Goal: Task Accomplishment & Management: Use online tool/utility

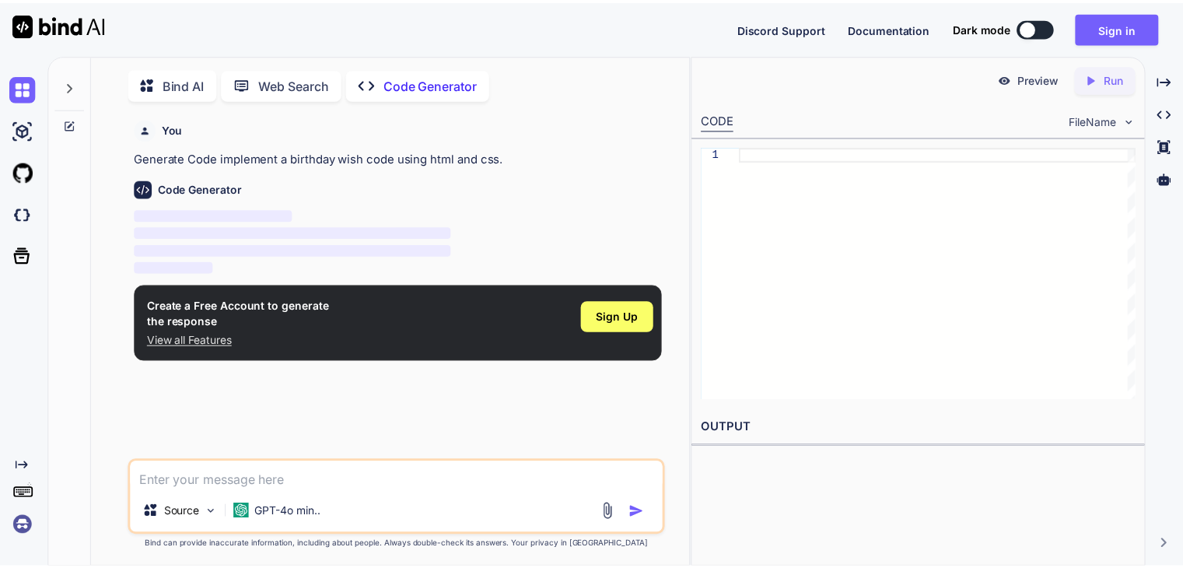
scroll to position [5, 0]
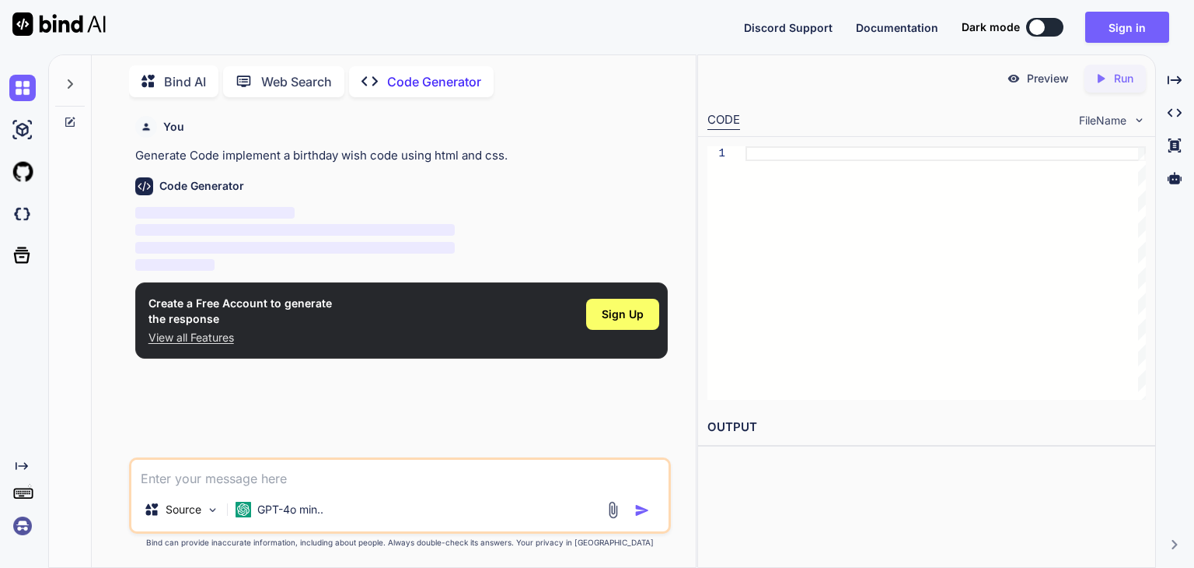
type textarea "x"
click at [650, 317] on div "Sign Up" at bounding box center [622, 314] width 73 height 31
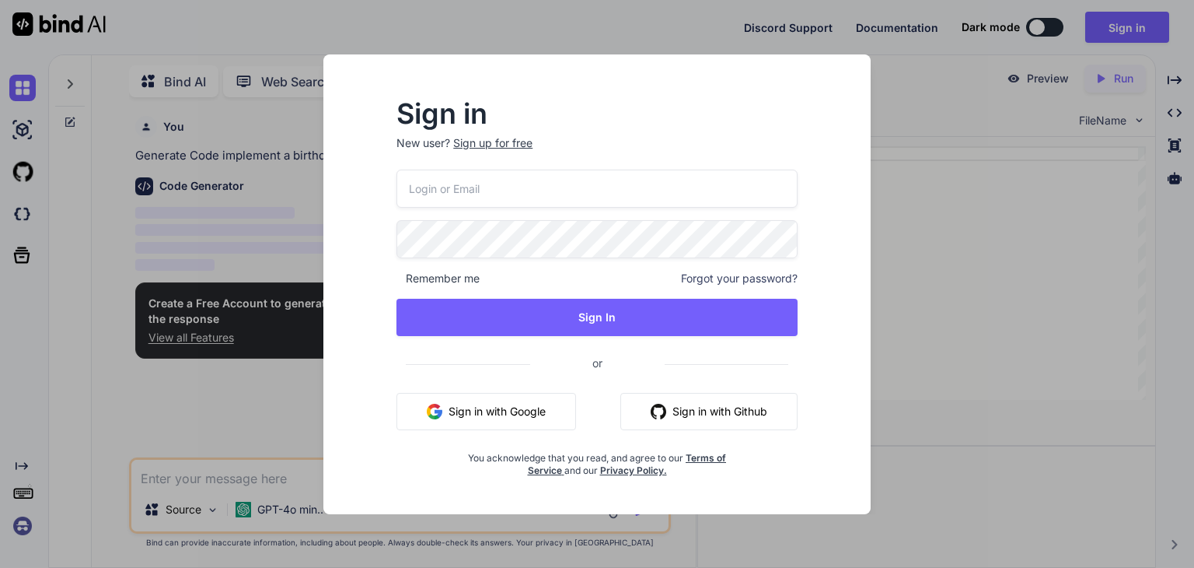
click at [623, 184] on input "email" at bounding box center [597, 189] width 401 height 38
click at [491, 187] on input "[EMAIL_ADDRESS][DOMAIN_NAME]" at bounding box center [597, 189] width 401 height 38
type input "[EMAIL_ADDRESS][DOMAIN_NAME]"
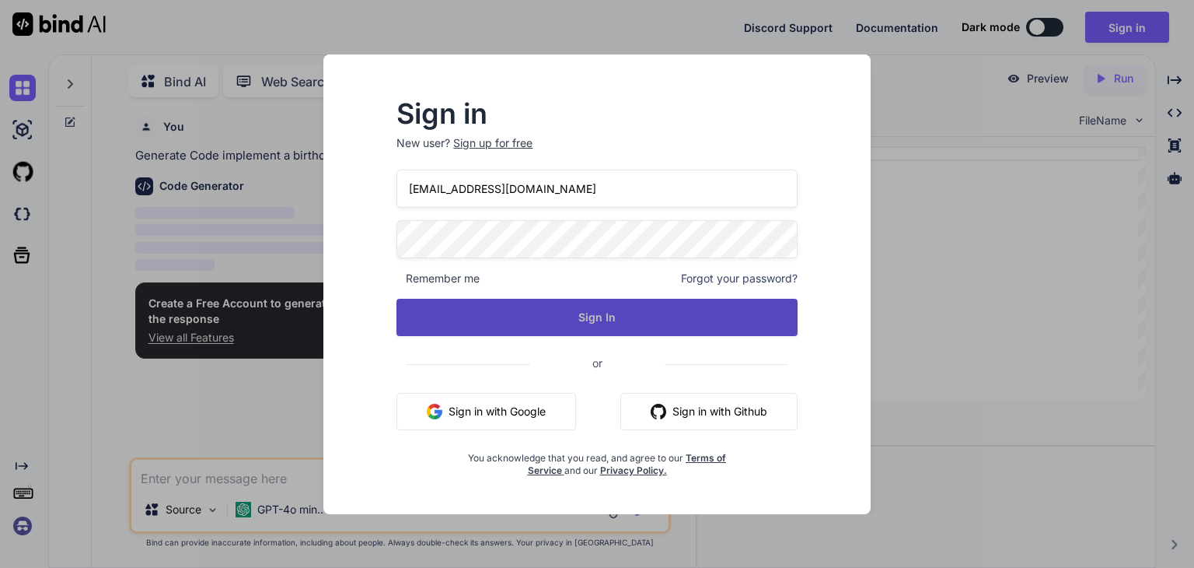
click at [536, 313] on button "Sign In" at bounding box center [597, 317] width 401 height 37
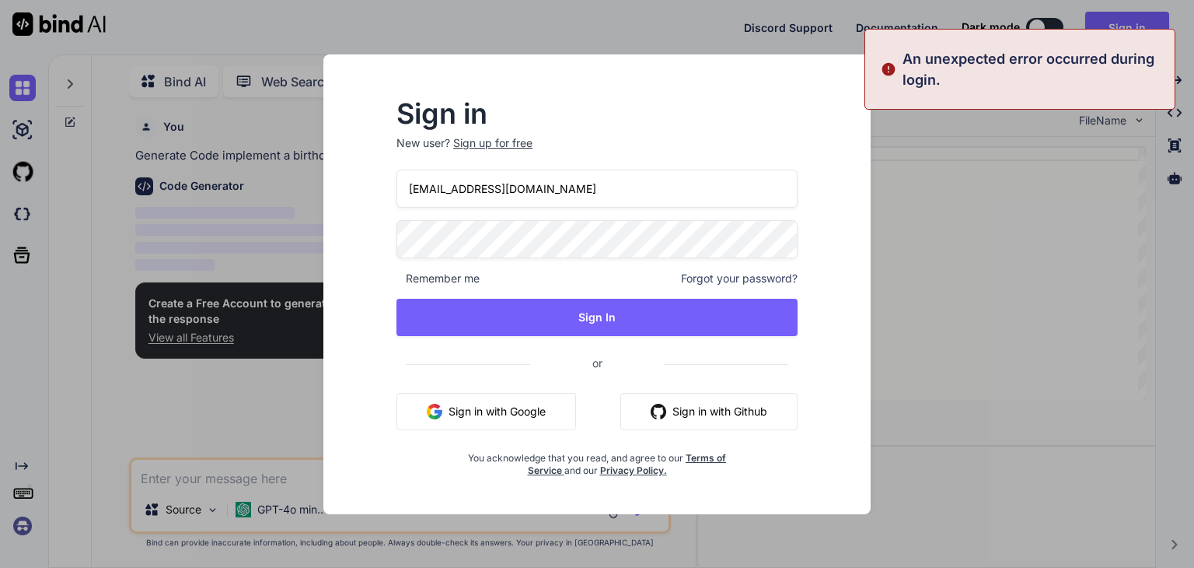
drag, startPoint x: 536, startPoint y: 313, endPoint x: 519, endPoint y: 405, distance: 93.2
click at [519, 405] on div "[EMAIL_ADDRESS][DOMAIN_NAME] Remember me Forgot your password? Sign In or Sign …" at bounding box center [597, 323] width 401 height 307
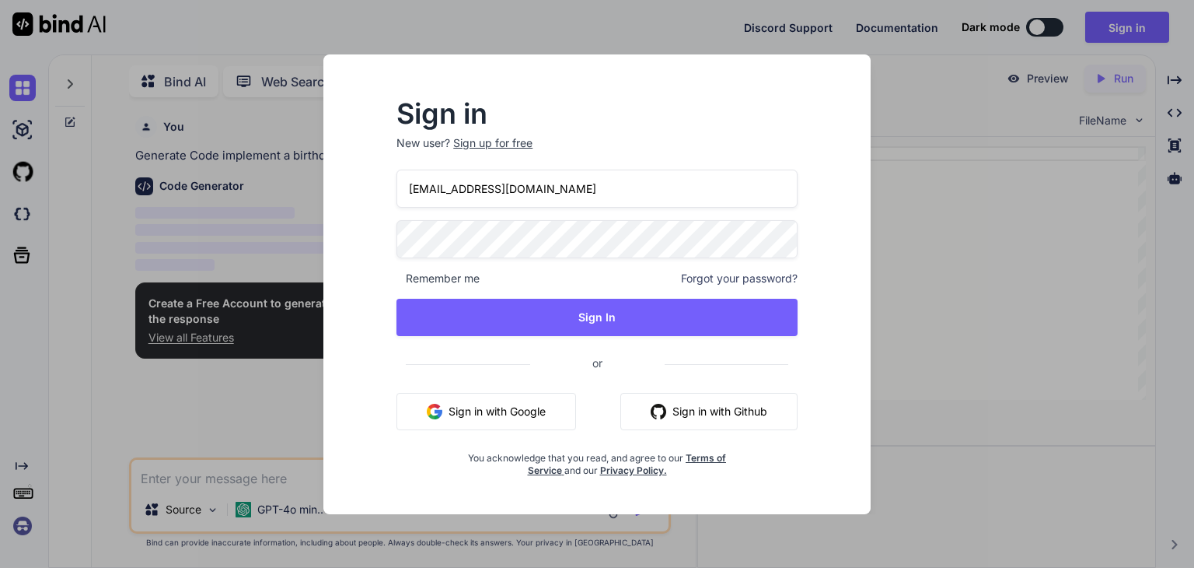
click at [519, 405] on button "Sign in with Google" at bounding box center [487, 411] width 180 height 37
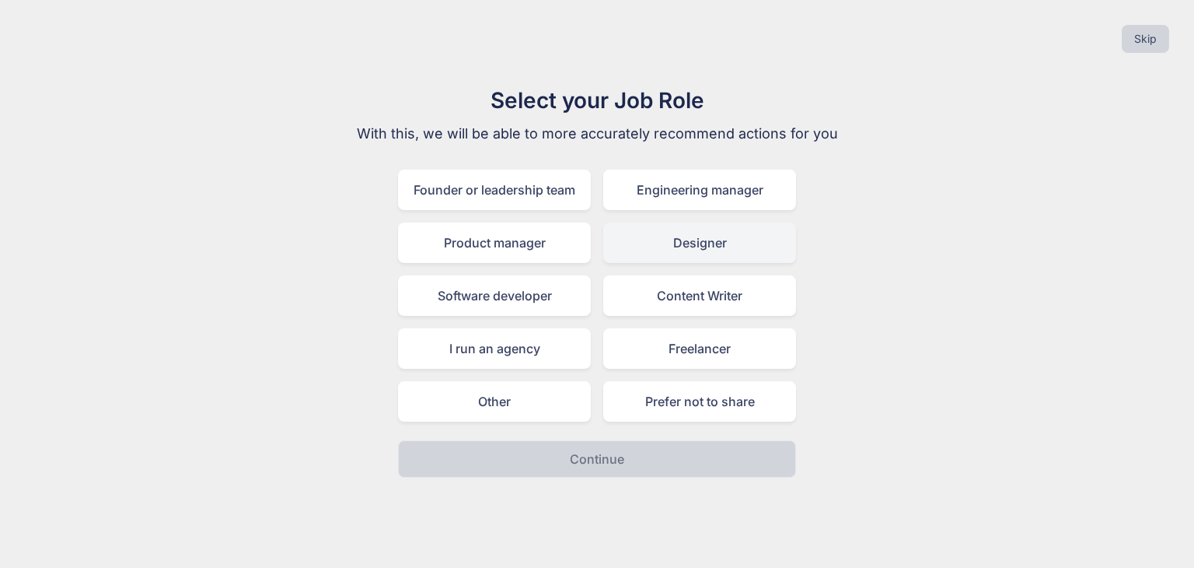
click at [662, 234] on div "Designer" at bounding box center [699, 242] width 193 height 40
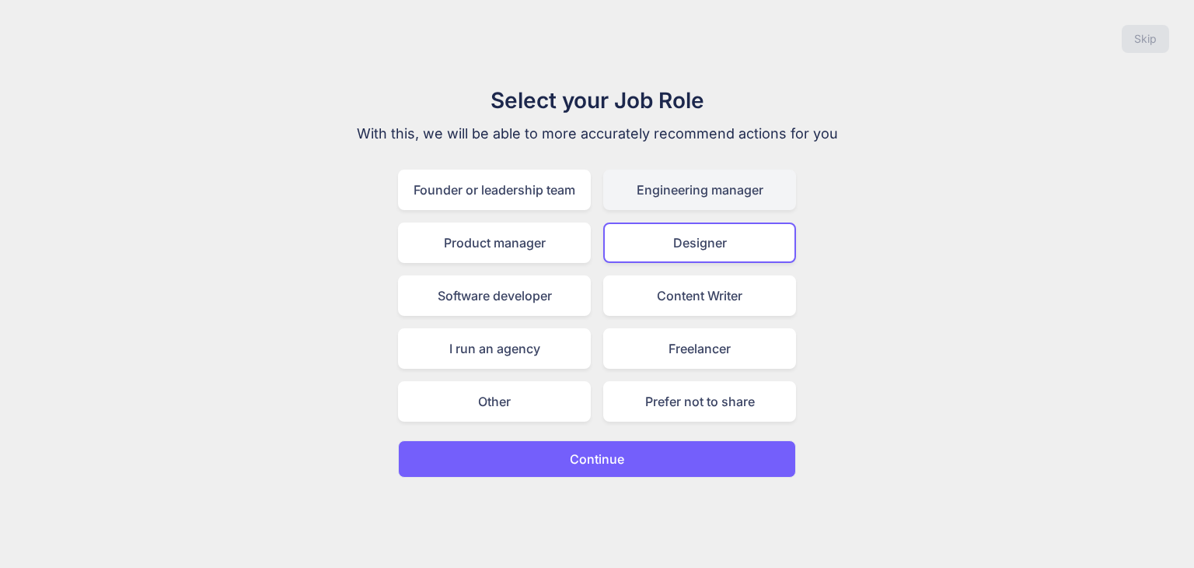
click at [659, 176] on div "Engineering manager" at bounding box center [699, 190] width 193 height 40
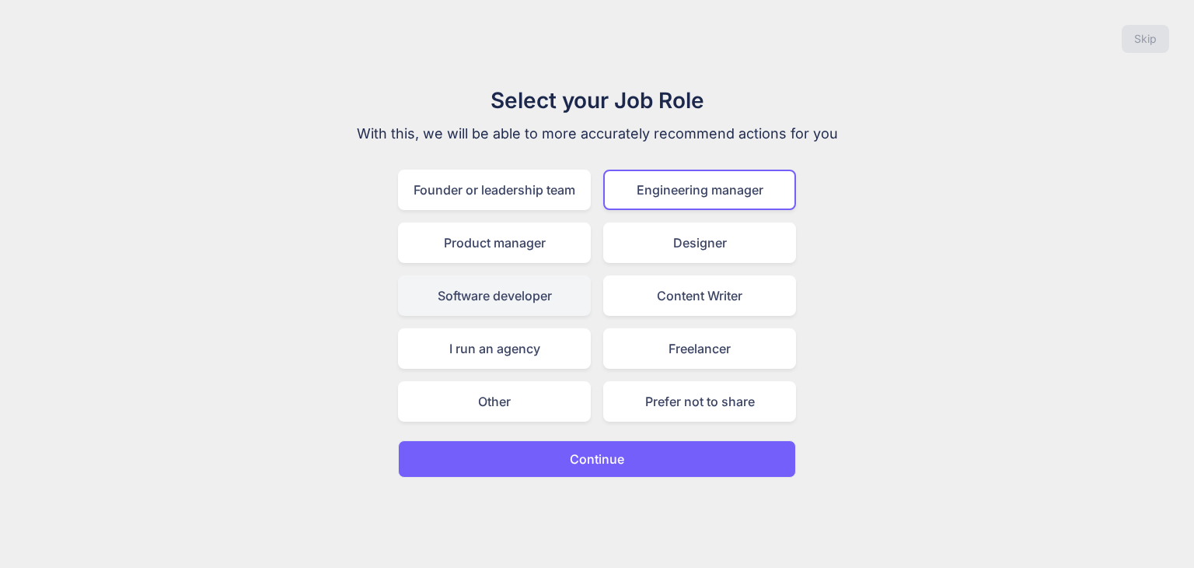
click at [538, 292] on div "Software developer" at bounding box center [494, 295] width 193 height 40
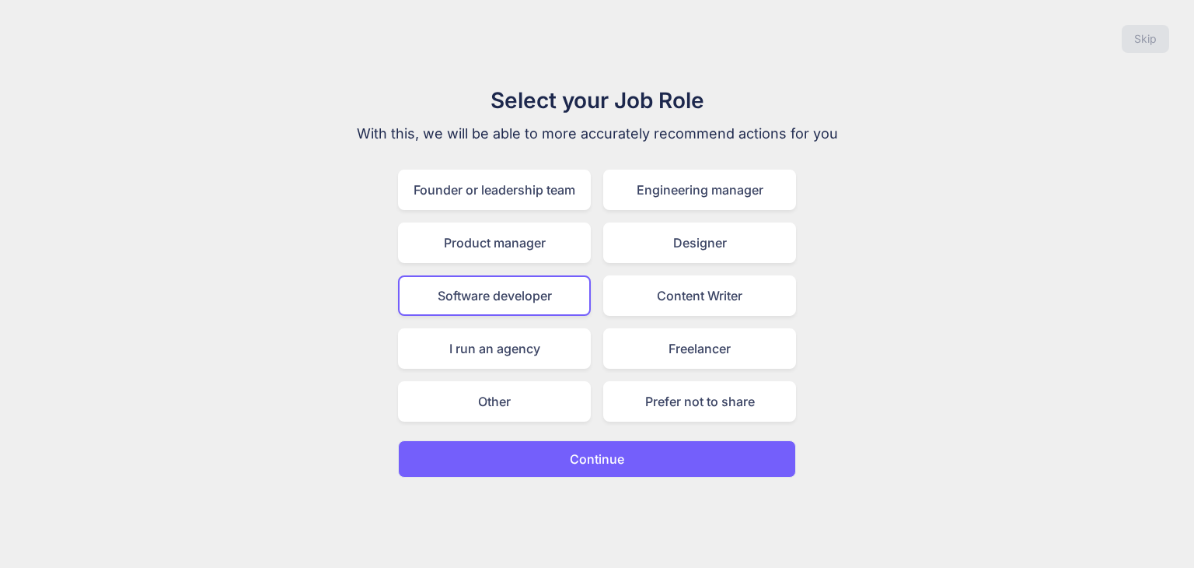
click at [603, 459] on p "Continue" at bounding box center [597, 458] width 54 height 19
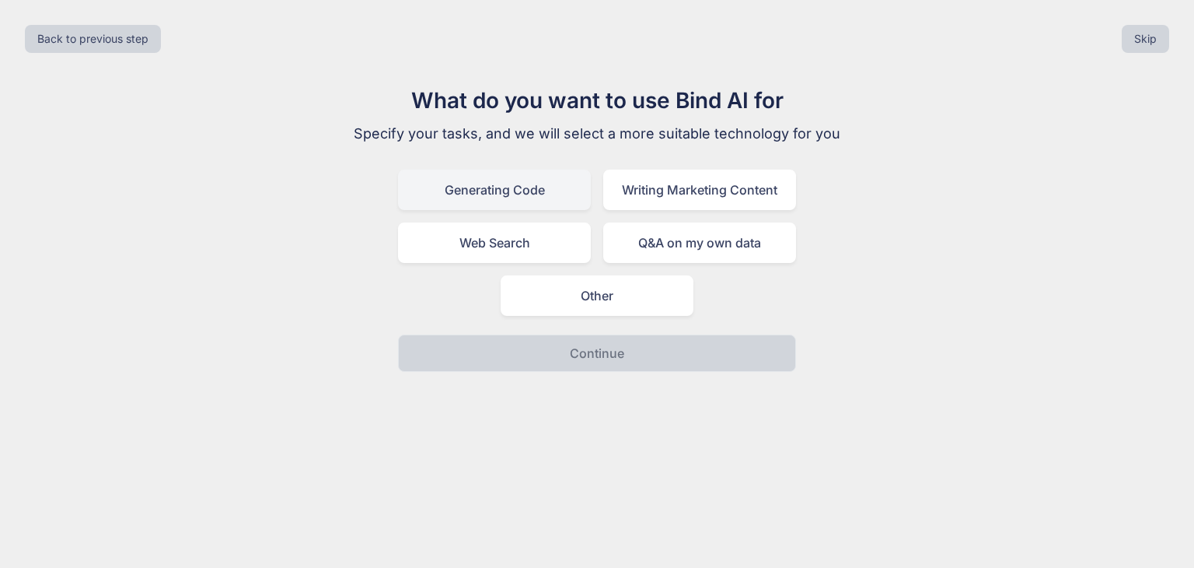
click at [555, 186] on div "Generating Code" at bounding box center [494, 190] width 193 height 40
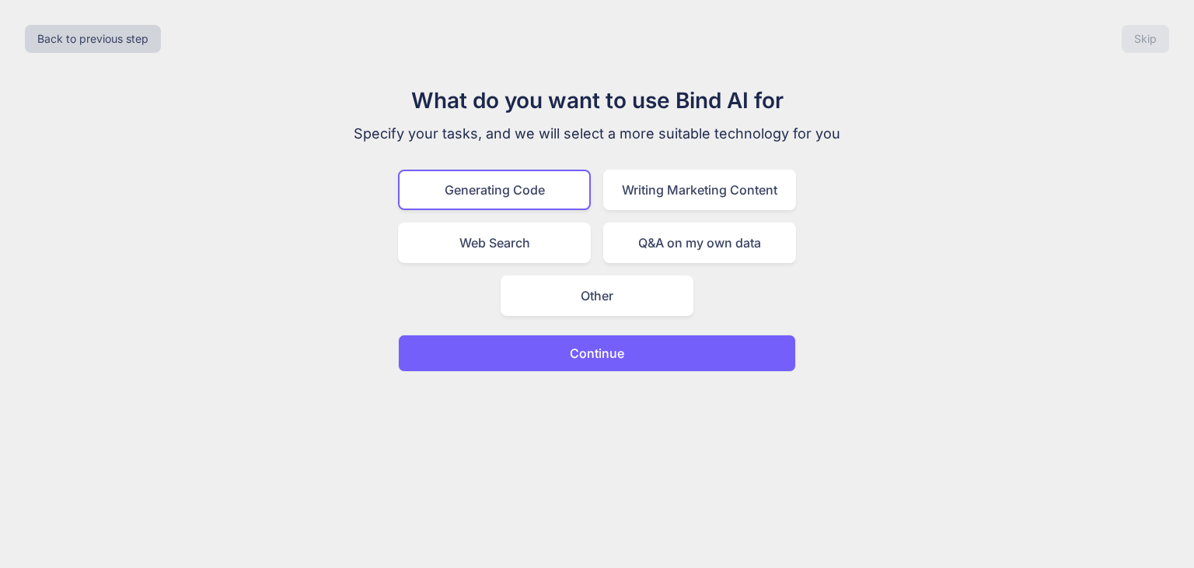
click at [686, 169] on div "What do you want to use Bind AI for Specify your tasks, and we will select a mo…" at bounding box center [597, 228] width 523 height 288
click at [686, 172] on div "Writing Marketing Content" at bounding box center [699, 190] width 193 height 40
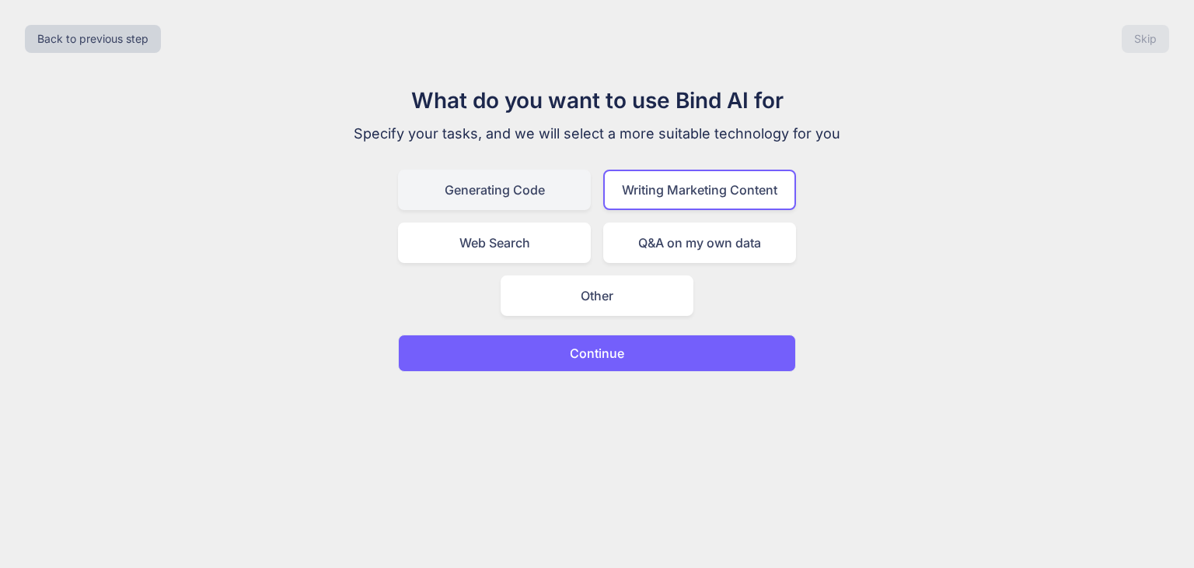
click at [568, 182] on div "Generating Code" at bounding box center [494, 190] width 193 height 40
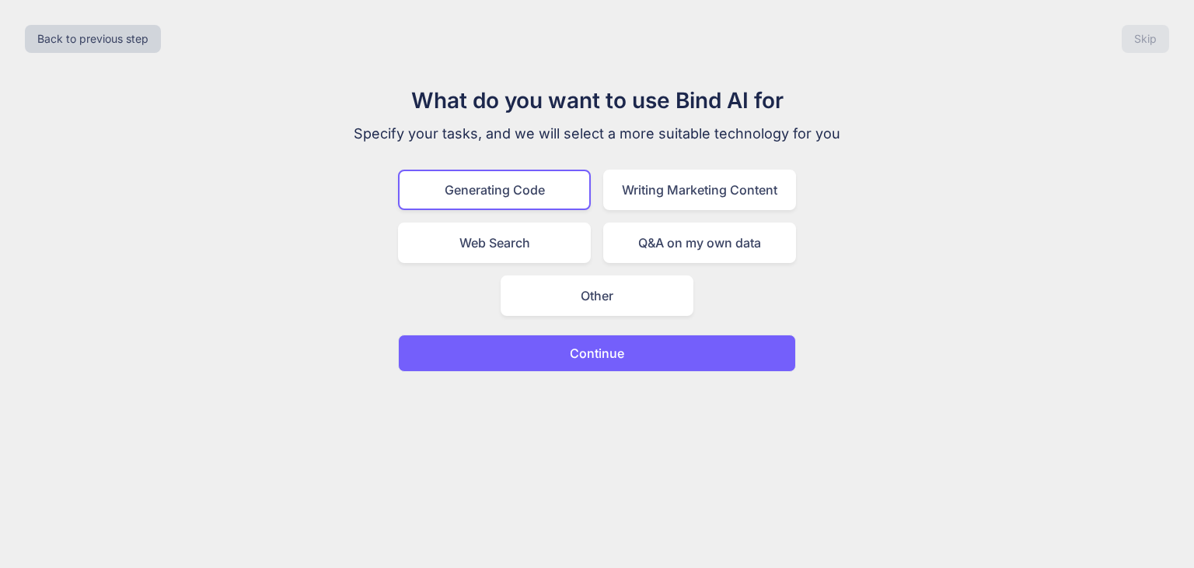
click at [622, 344] on p "Continue" at bounding box center [597, 353] width 54 height 19
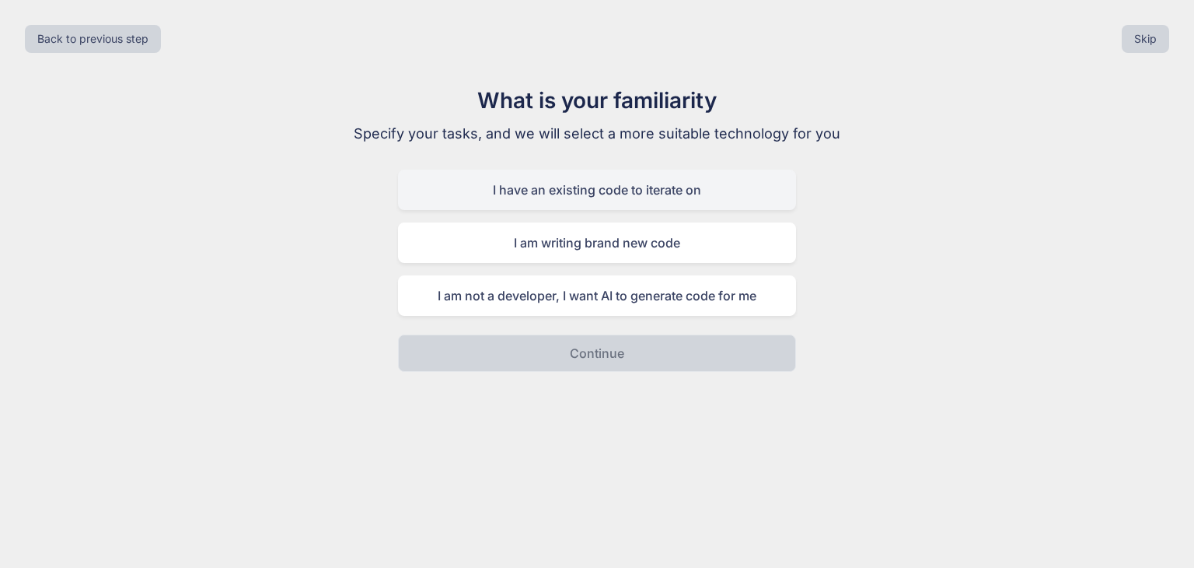
click at [622, 200] on div "I have an existing code to iterate on" at bounding box center [597, 190] width 398 height 40
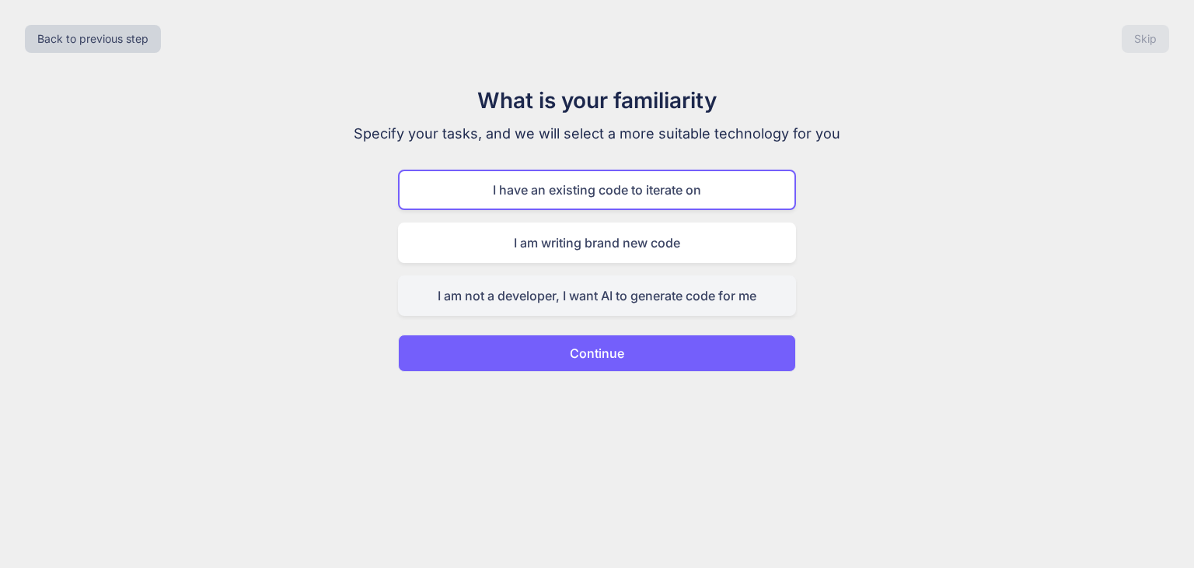
click at [628, 302] on div "I am not a developer, I want AI to generate code for me" at bounding box center [597, 295] width 398 height 40
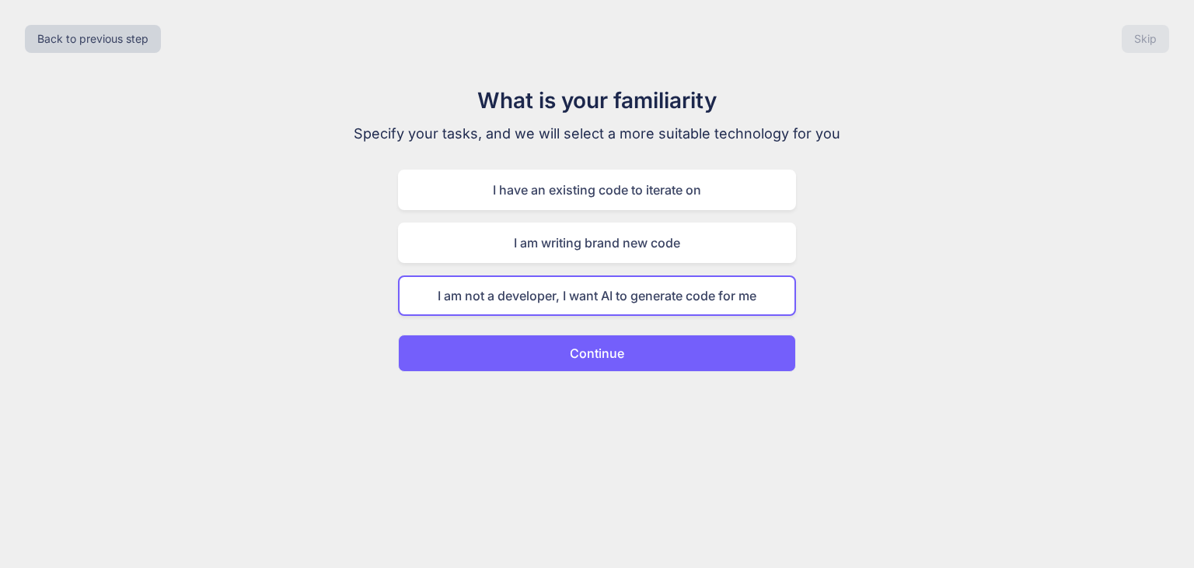
click at [610, 364] on button "Continue" at bounding box center [597, 352] width 398 height 37
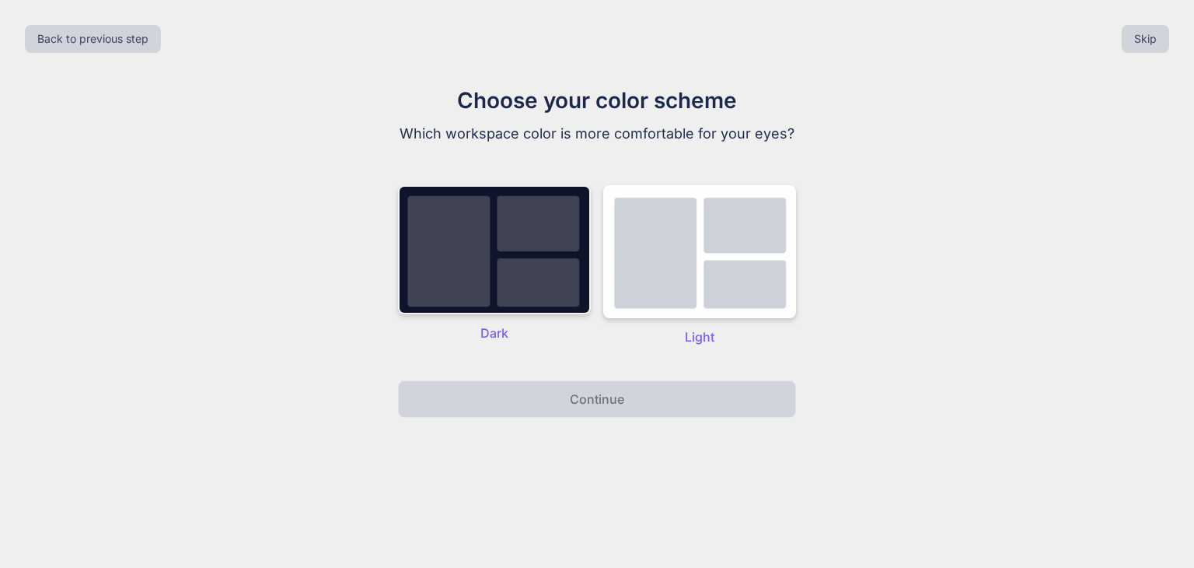
click at [528, 287] on img at bounding box center [494, 249] width 193 height 129
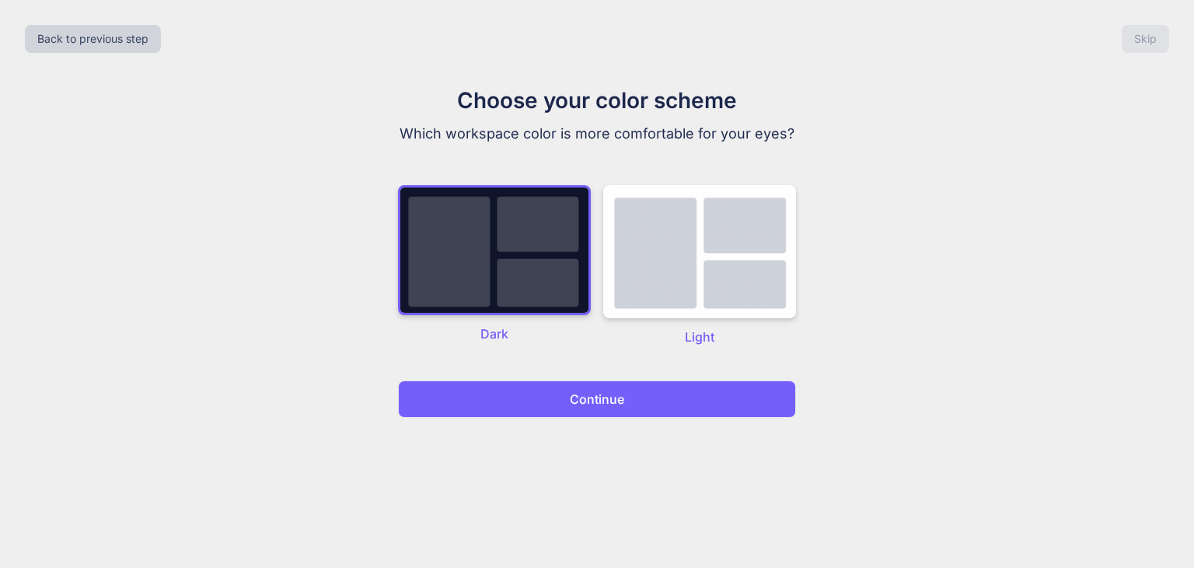
click at [556, 387] on button "Continue" at bounding box center [597, 398] width 398 height 37
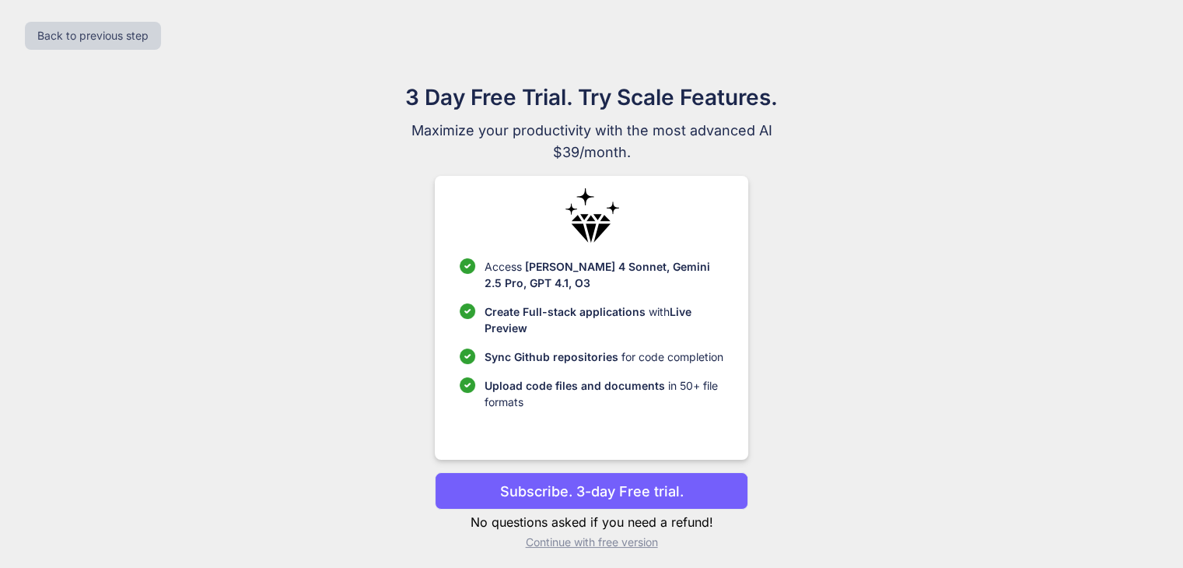
scroll to position [10, 0]
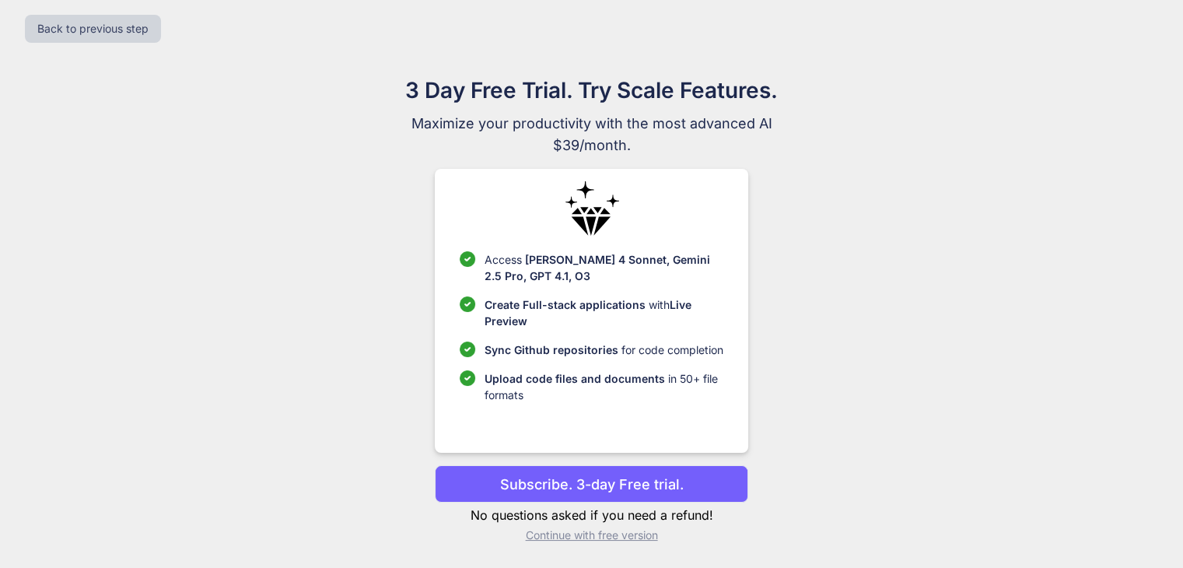
click at [653, 533] on p "Continue with free version" at bounding box center [591, 535] width 313 height 16
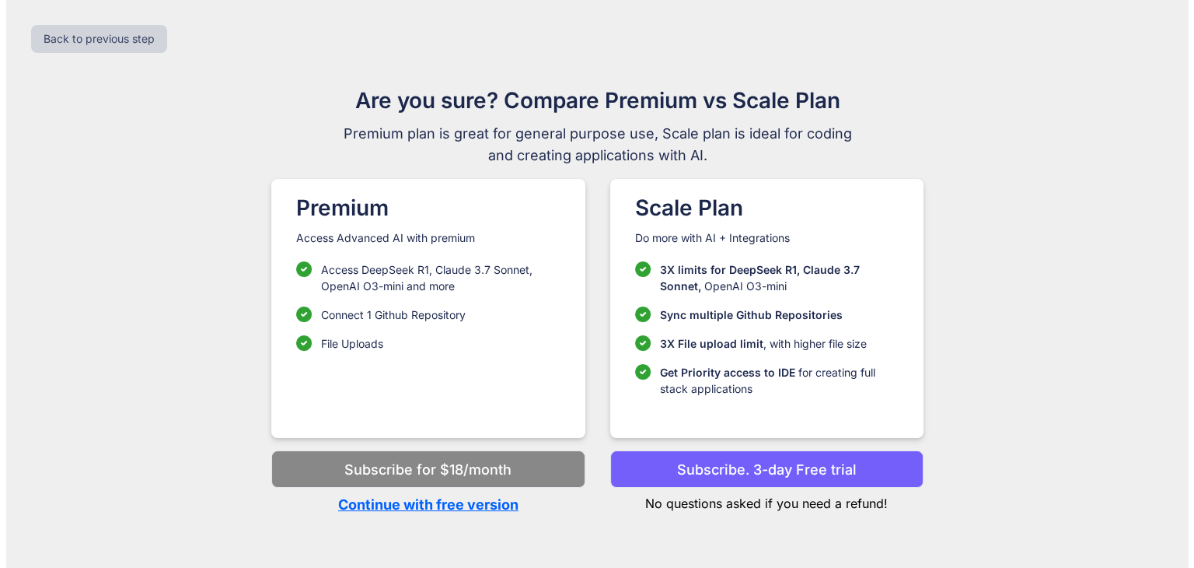
scroll to position [0, 0]
click at [476, 498] on p "Continue with free version" at bounding box center [427, 504] width 313 height 21
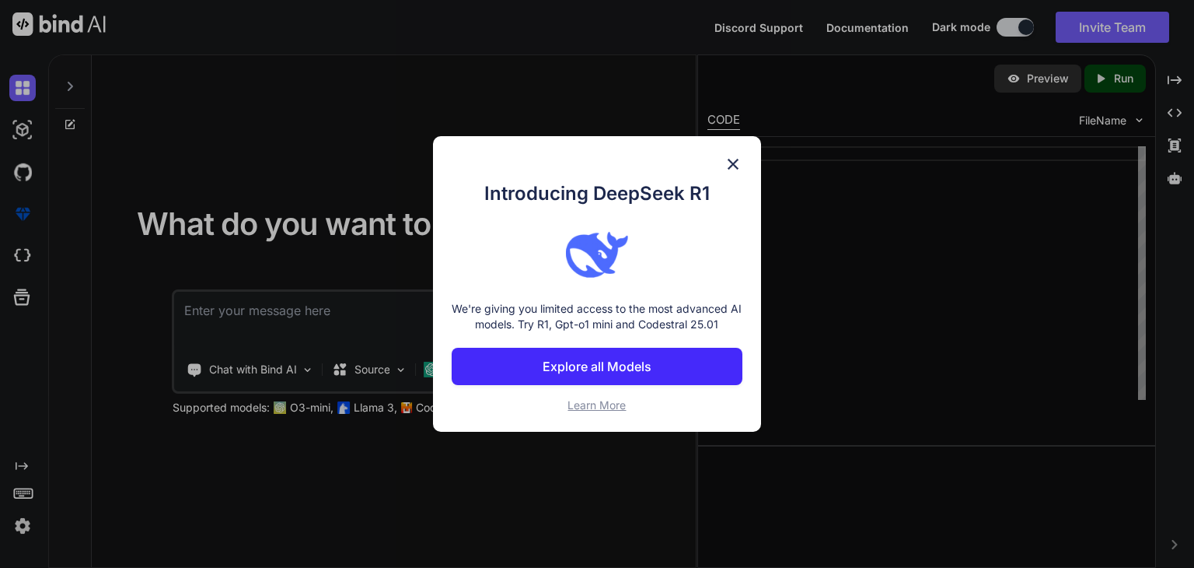
click at [736, 163] on img at bounding box center [733, 164] width 19 height 19
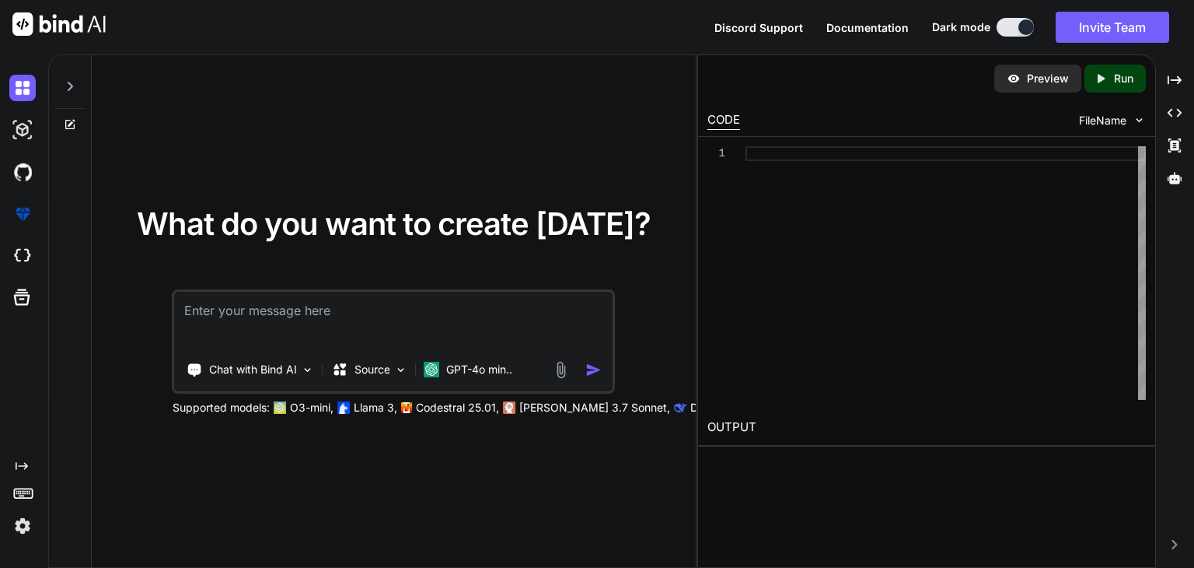
click at [491, 302] on textarea at bounding box center [394, 321] width 438 height 58
click at [379, 376] on p "Source" at bounding box center [373, 370] width 36 height 16
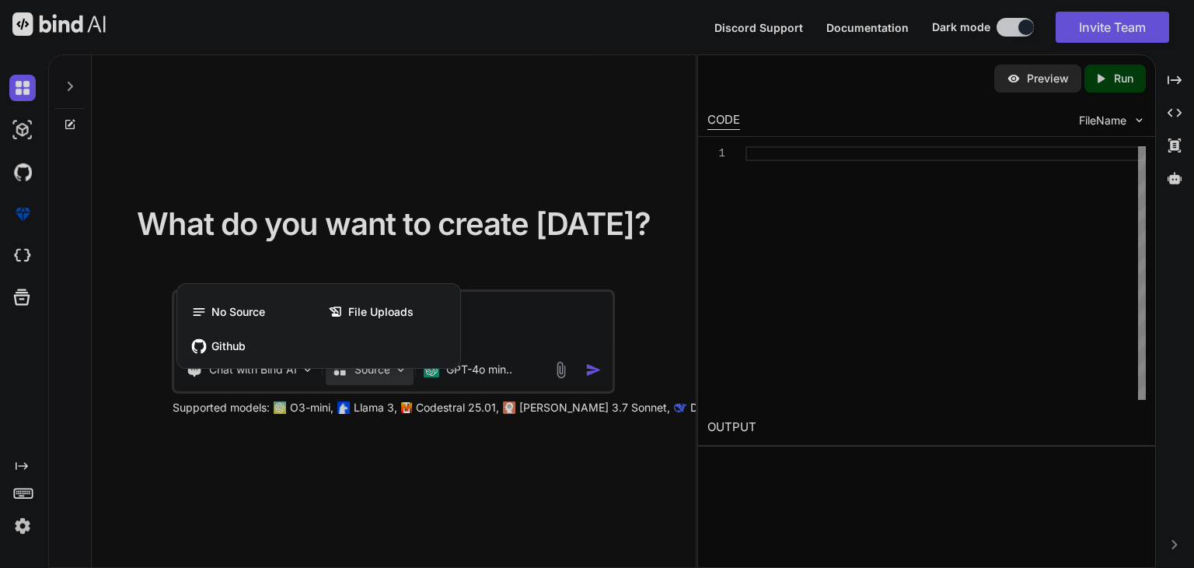
click at [410, 274] on div at bounding box center [597, 284] width 1194 height 568
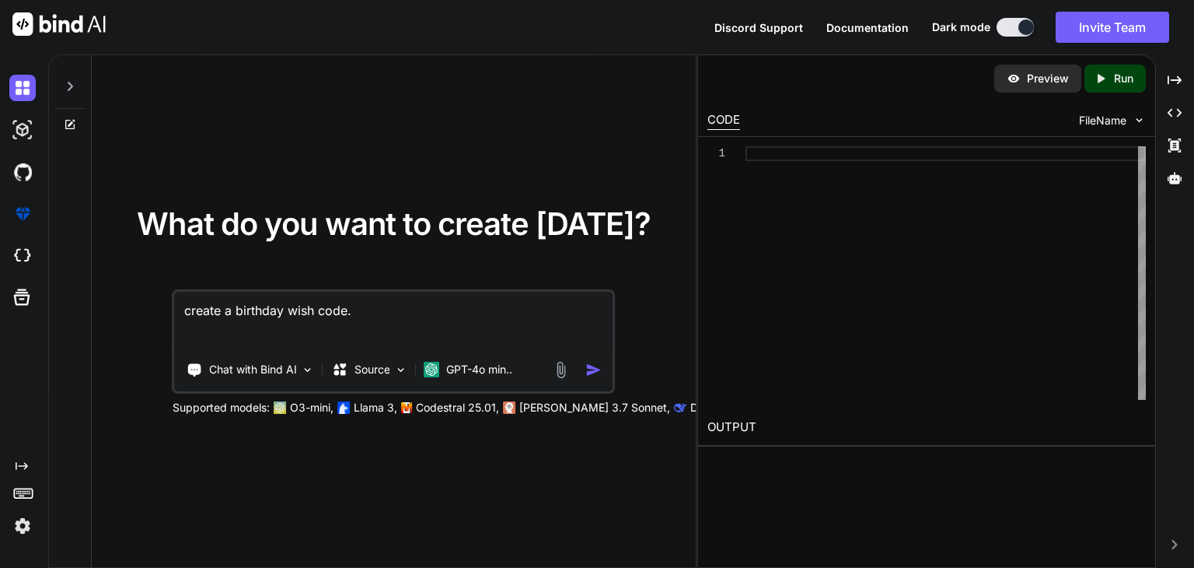
click at [397, 307] on textarea "create a birthday wish code." at bounding box center [394, 321] width 438 height 58
type textarea "c"
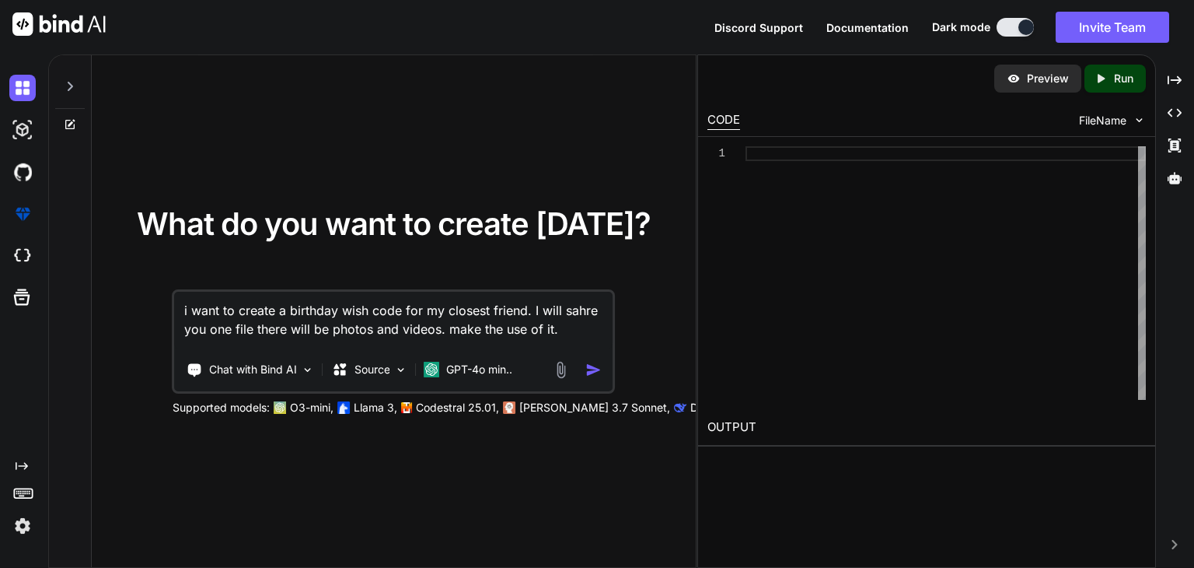
click at [584, 308] on textarea "i want to create a birthday wish code for my closest friend. I will sahre you o…" at bounding box center [394, 321] width 438 height 58
click at [250, 330] on textarea "i want to create a birthday wish code for my closest friend. I will share you o…" at bounding box center [394, 321] width 438 height 58
click at [383, 366] on p "Source" at bounding box center [373, 370] width 36 height 16
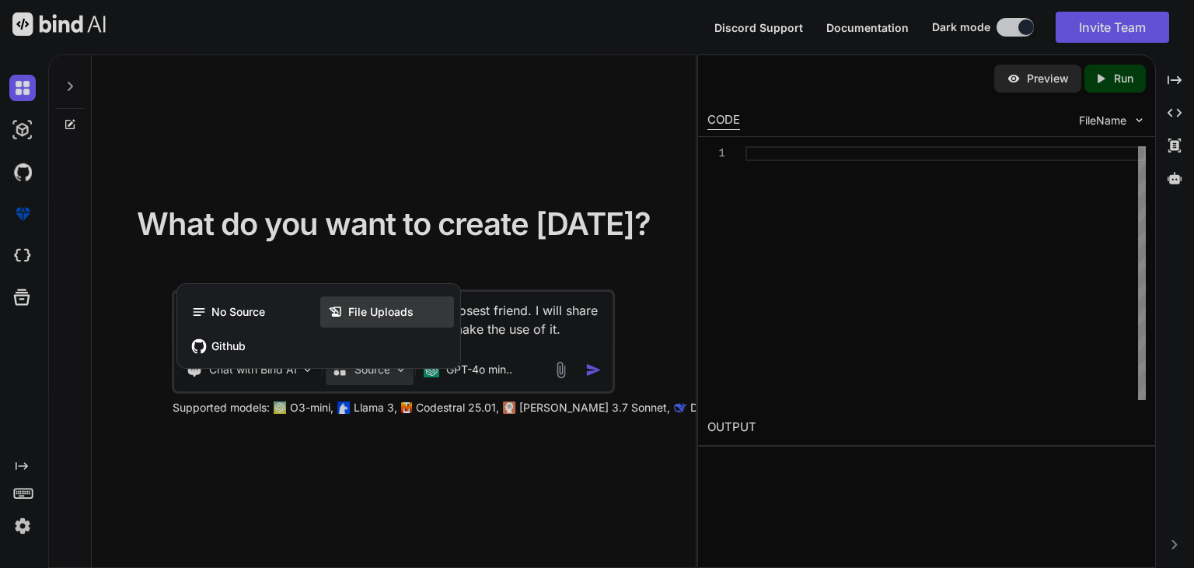
click at [404, 302] on div "File Uploads" at bounding box center [387, 311] width 134 height 31
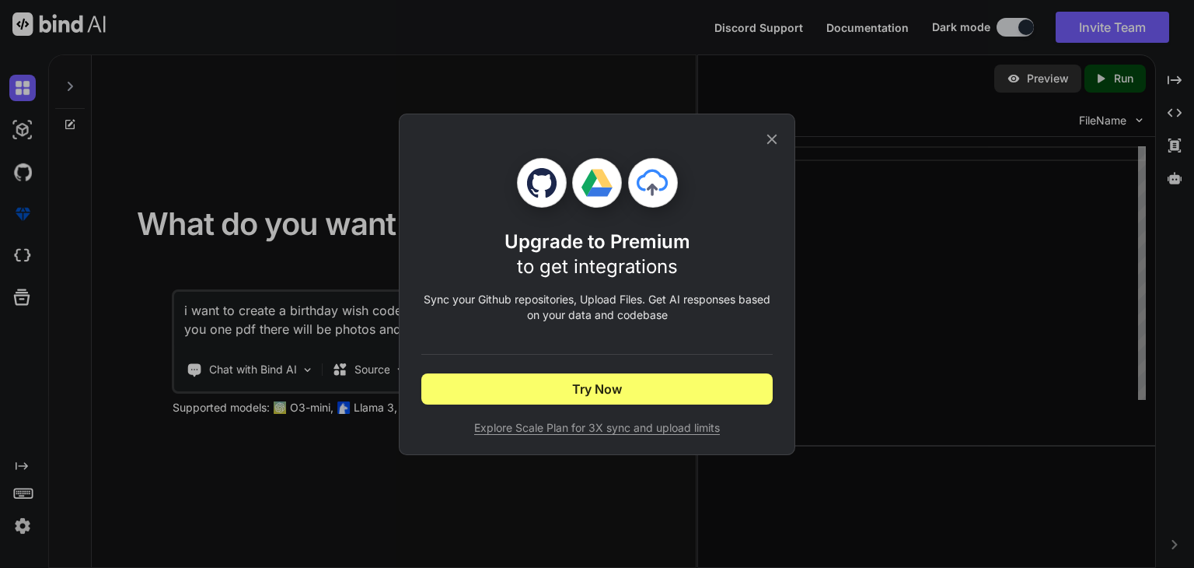
click at [778, 141] on icon at bounding box center [772, 139] width 17 height 17
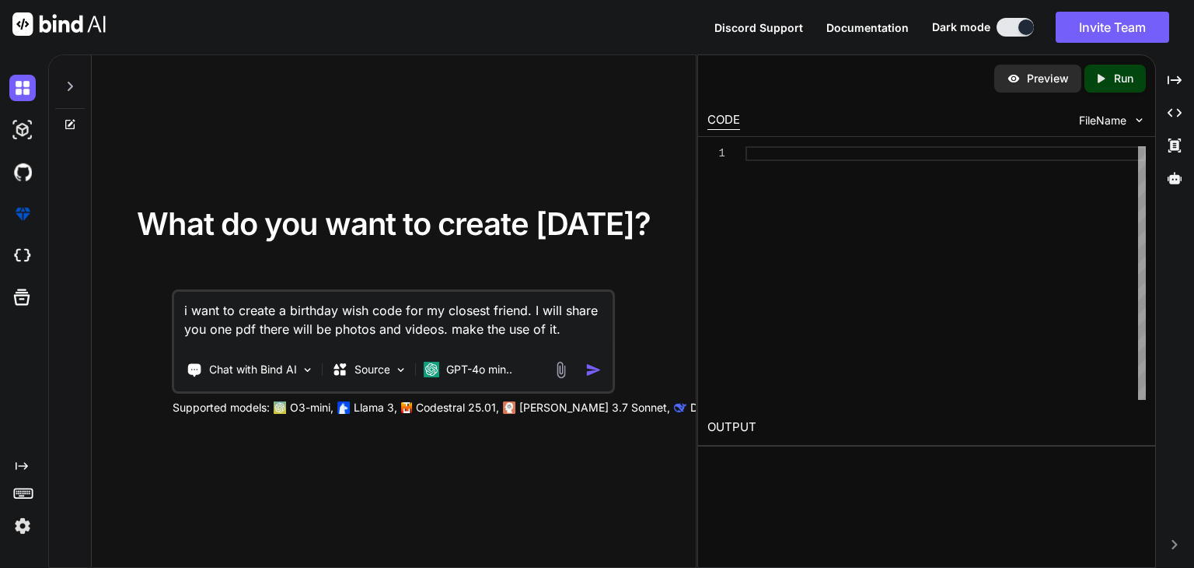
click at [439, 329] on textarea "i want to create a birthday wish code for my closest friend. I will share you o…" at bounding box center [394, 321] width 438 height 58
click at [439, 329] on textarea "i want to create a birthday wish code for my closest friend. I will share yo. m…" at bounding box center [394, 321] width 438 height 58
type textarea "i want to create a birthday wish code for my closest friend. Add beautiful gifs…"
click at [593, 372] on img "button" at bounding box center [594, 370] width 16 height 16
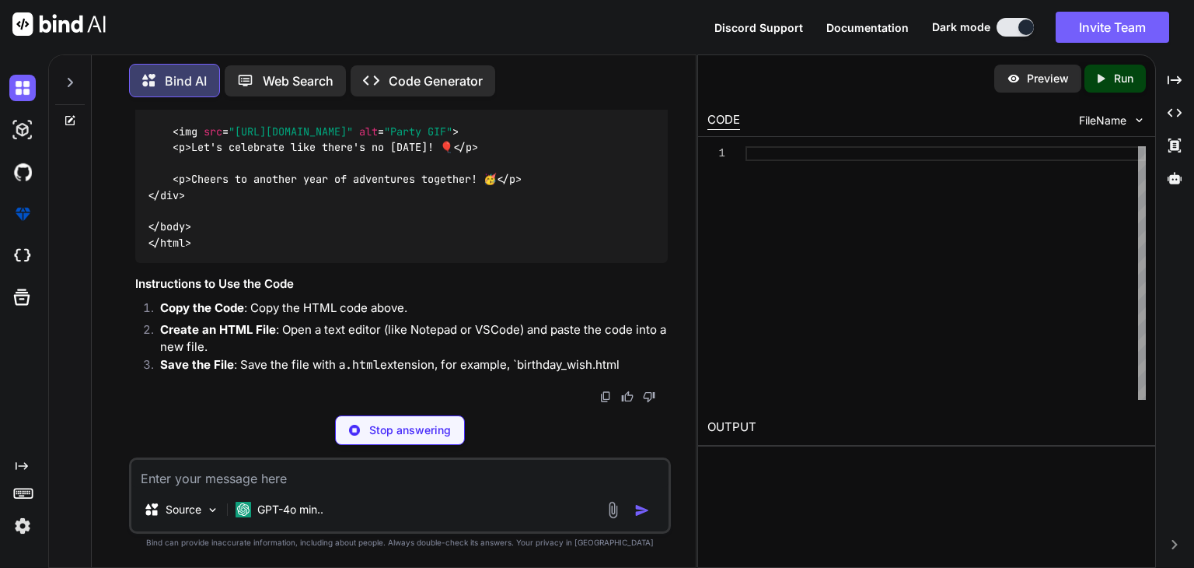
scroll to position [1054, 0]
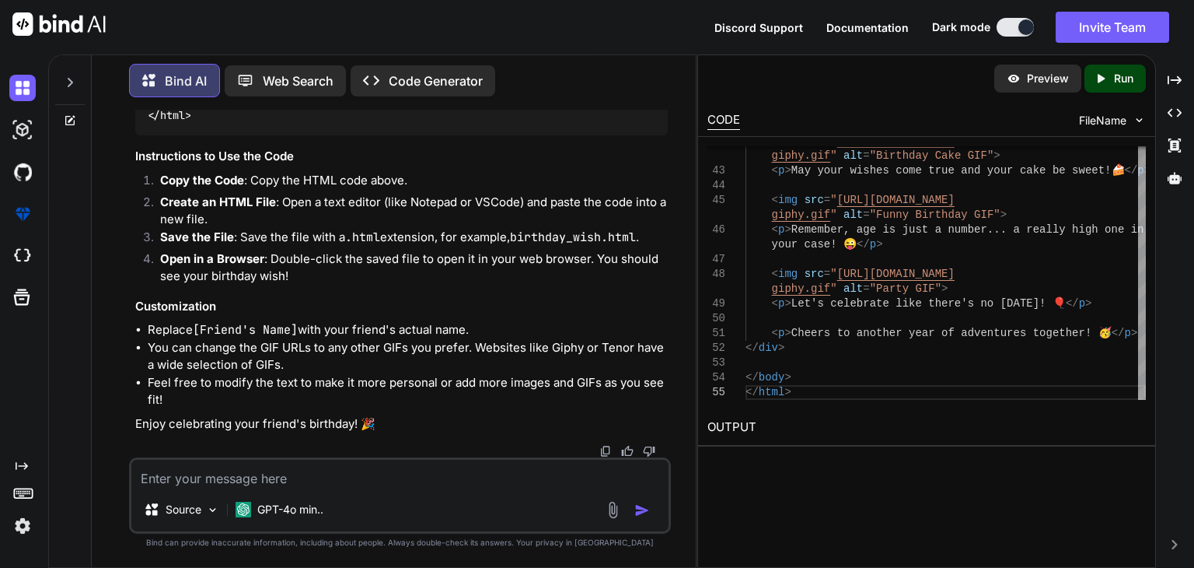
click at [1128, 72] on p "Run" at bounding box center [1123, 79] width 19 height 16
click at [834, 465] on link "[URL][DOMAIN_NAME]" at bounding box center [771, 463] width 126 height 15
click at [617, 502] on img at bounding box center [613, 510] width 18 height 18
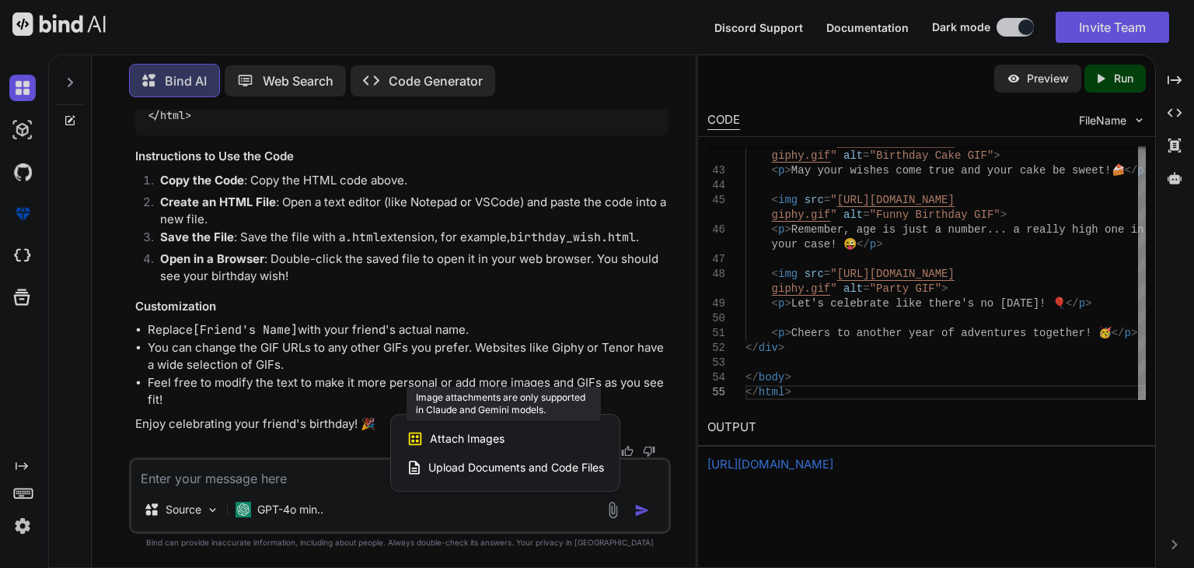
click at [568, 435] on div "Attach Images Image attachments are only supported in Claude and Gemini models." at bounding box center [506, 439] width 198 height 30
click at [486, 432] on span "Attach Images" at bounding box center [467, 439] width 75 height 16
click at [361, 491] on div at bounding box center [597, 284] width 1194 height 568
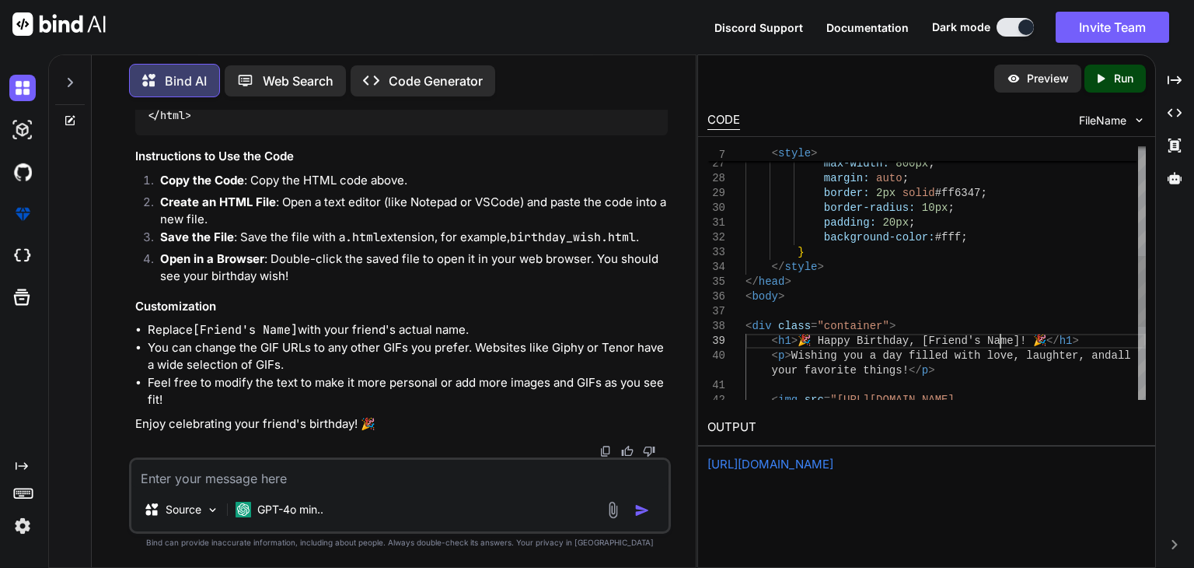
click at [998, 340] on div ".container { max-width: 800px ; margin: auto ; border: 2px solid #ff6347 ; bord…" at bounding box center [946, 207] width 400 height 901
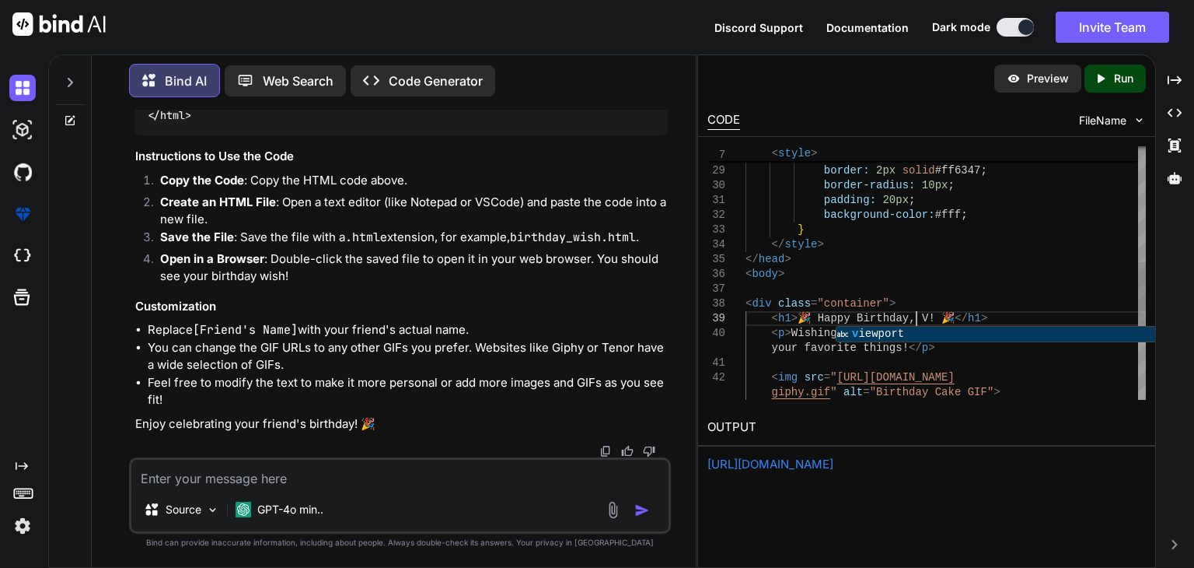
scroll to position [133, 0]
click at [1117, 75] on p "Run" at bounding box center [1123, 79] width 19 height 16
click at [834, 463] on link "[URL][DOMAIN_NAME]" at bounding box center [771, 463] width 126 height 15
click at [891, 348] on div "max-width: 800px ; margin: auto ; border: 2px solid #ff6347 ; border-radius: 10…" at bounding box center [946, 185] width 400 height 901
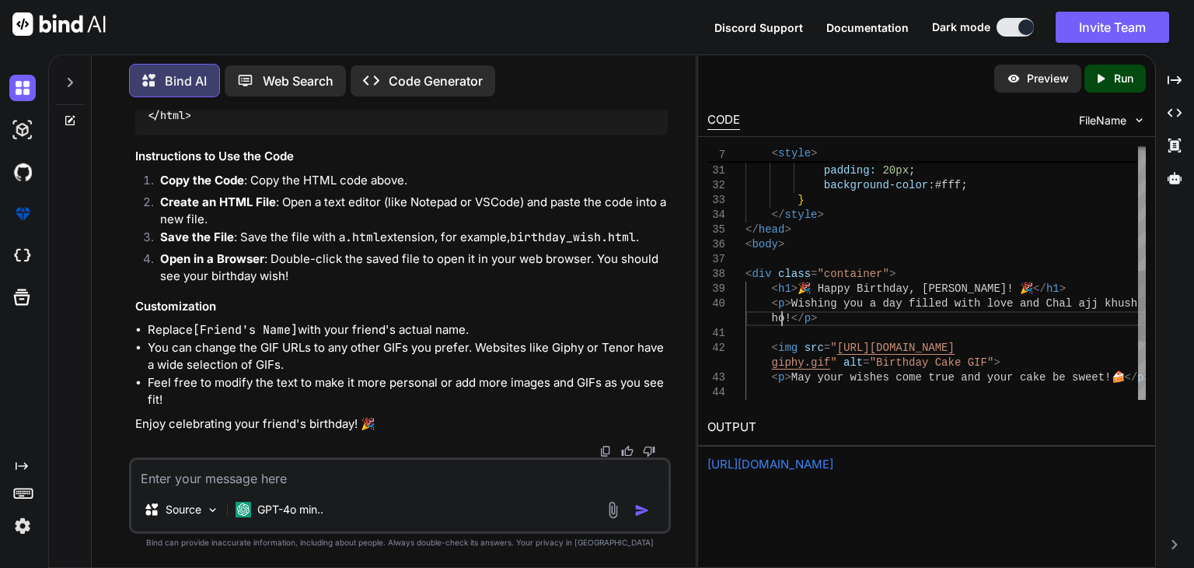
scroll to position [15, 0]
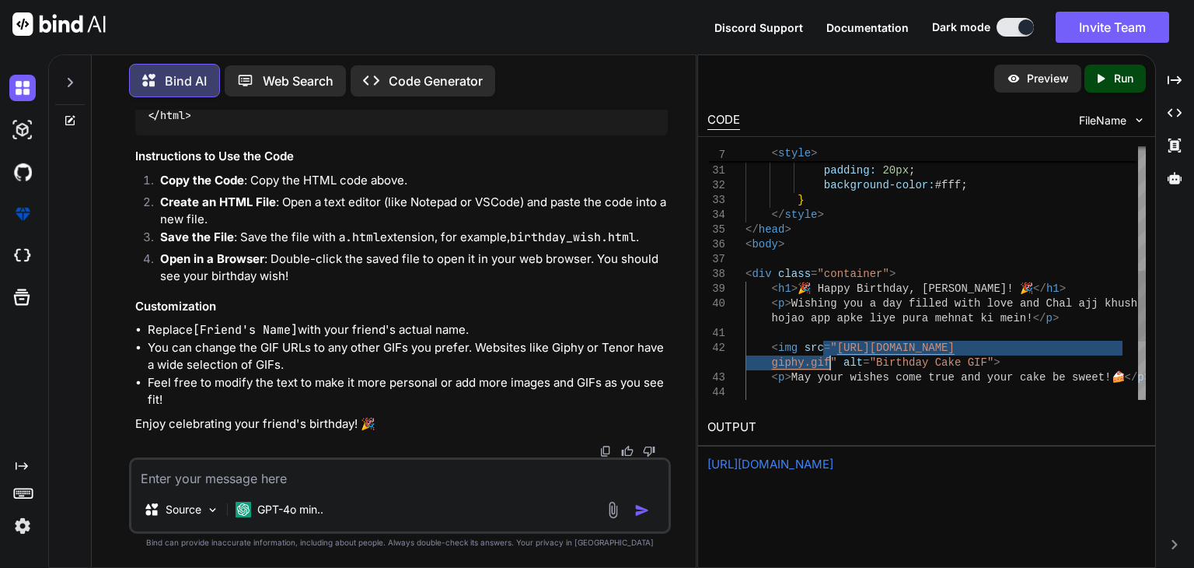
drag, startPoint x: 824, startPoint y: 344, endPoint x: 830, endPoint y: 360, distance: 17.2
click at [830, 360] on div "border: 2px solid #ff6347 ; border-radius: 10px ; padding: 20px ; background-co…" at bounding box center [946, 155] width 400 height 901
type textarea "<p>Wishing you a day filled with love and Chal ajj khush hojao app apke liye pu…"
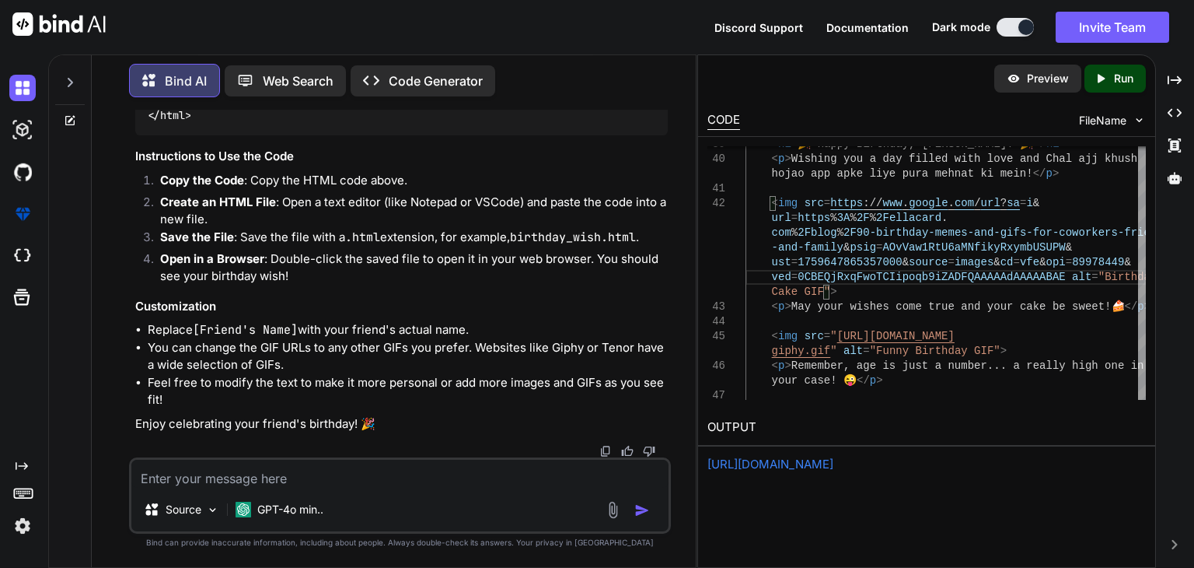
click at [1124, 82] on p "Run" at bounding box center [1123, 79] width 19 height 16
click at [823, 458] on link "[URL][DOMAIN_NAME]" at bounding box center [771, 463] width 126 height 15
